Goal: Task Accomplishment & Management: Complete application form

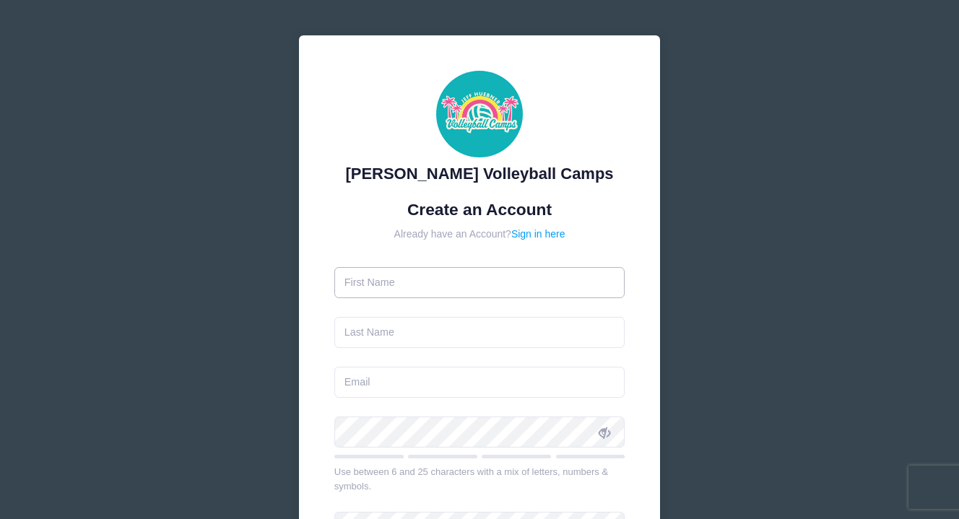
click at [431, 285] on input "text" at bounding box center [480, 282] width 291 height 31
type input "[PERSON_NAME]"
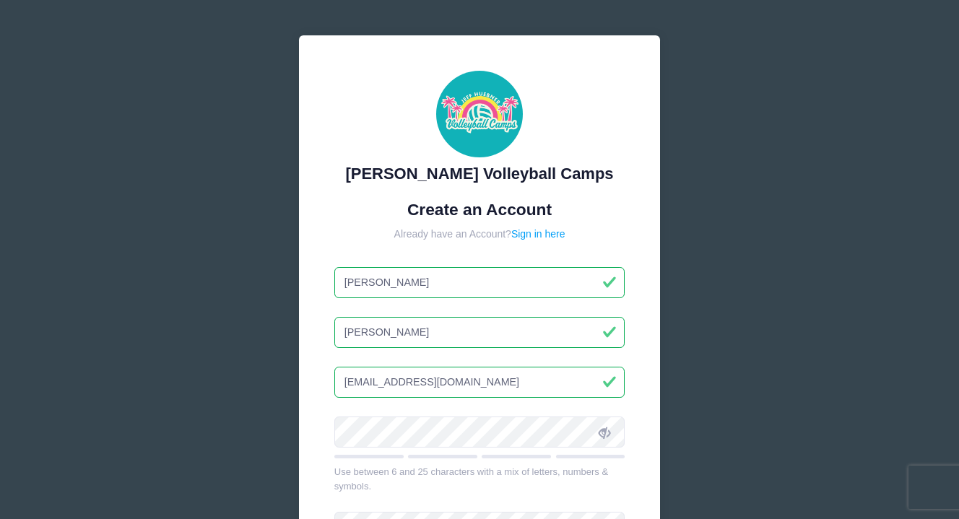
click at [482, 387] on input "[EMAIL_ADDRESS][DOMAIN_NAME]" at bounding box center [480, 382] width 291 height 31
click at [431, 381] on input "[EMAIL_ADDRESS][DOMAIN_NAME]" at bounding box center [480, 382] width 291 height 31
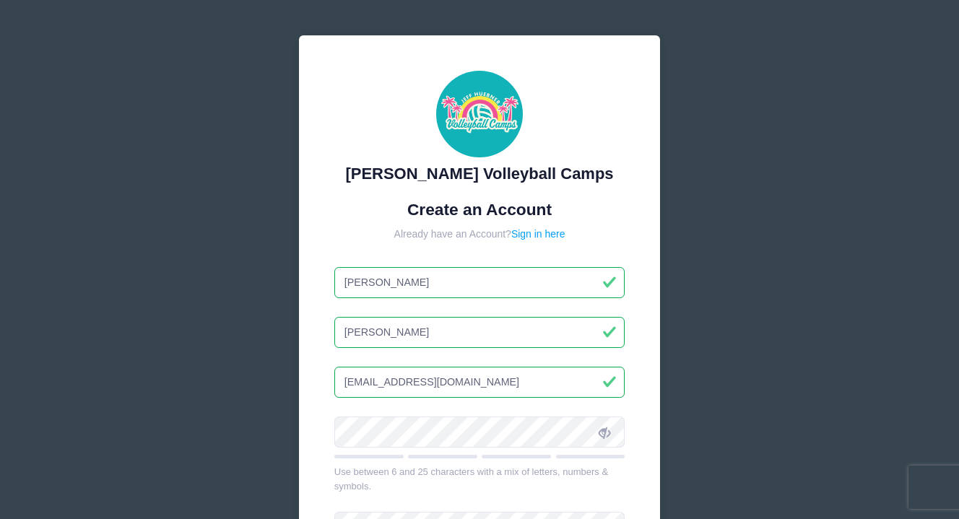
type input "[EMAIL_ADDRESS][DOMAIN_NAME]"
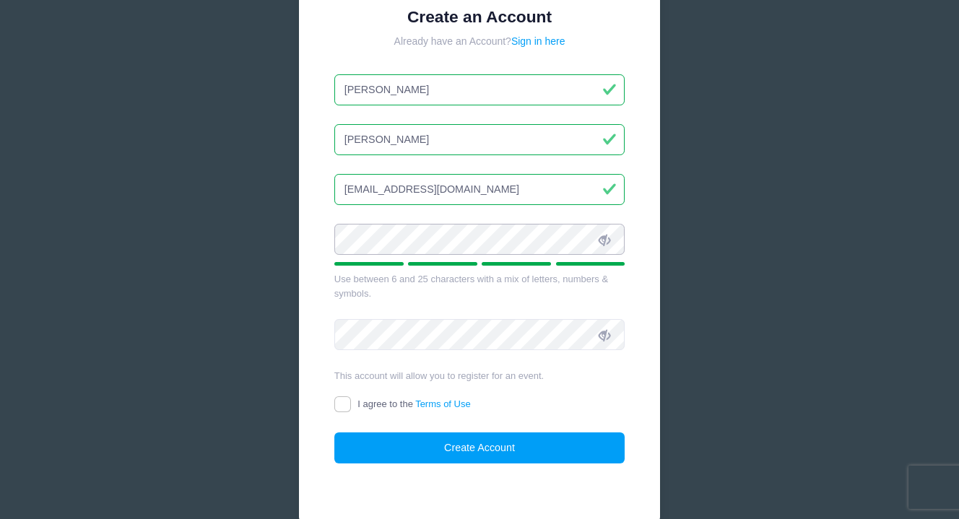
scroll to position [206, 0]
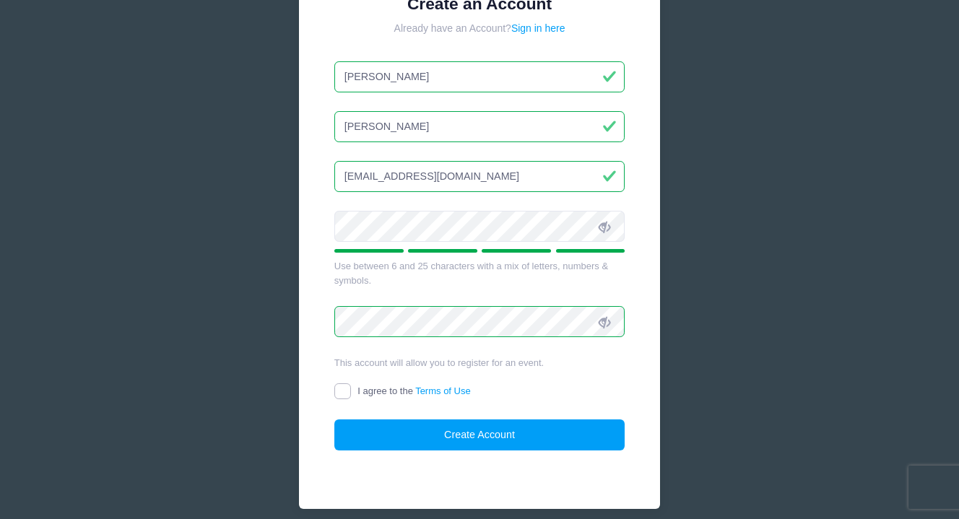
click at [342, 389] on input "I agree to the Terms of Use" at bounding box center [343, 392] width 17 height 17
checkbox input "true"
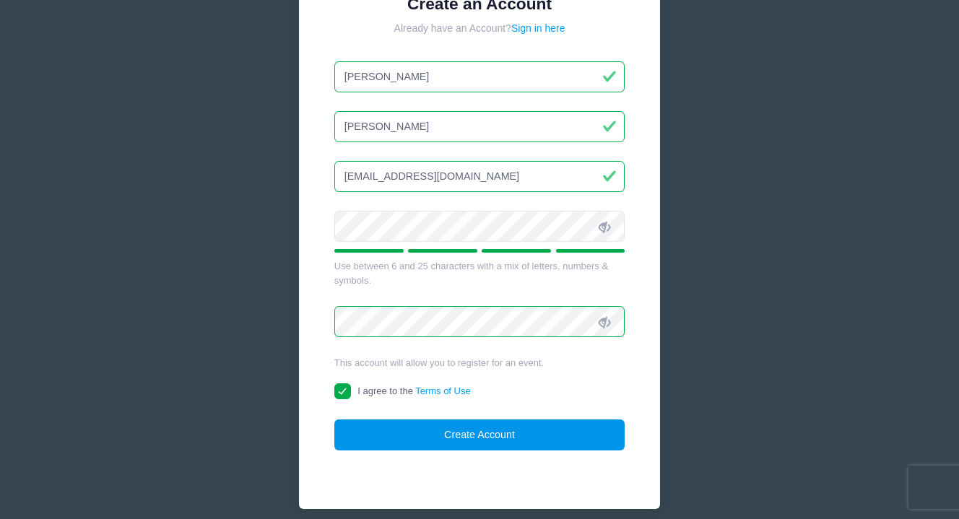
click at [465, 442] on button "Create Account" at bounding box center [480, 435] width 291 height 31
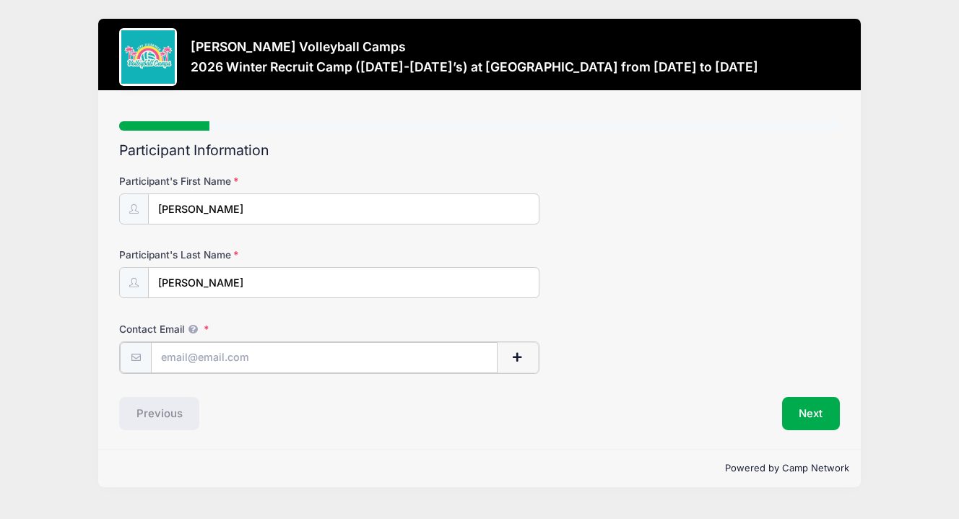
click at [268, 359] on input "Contact Email" at bounding box center [324, 357] width 347 height 31
type input "[EMAIL_ADDRESS][DOMAIN_NAME]"
